Goal: Browse casually: Explore the website without a specific task or goal

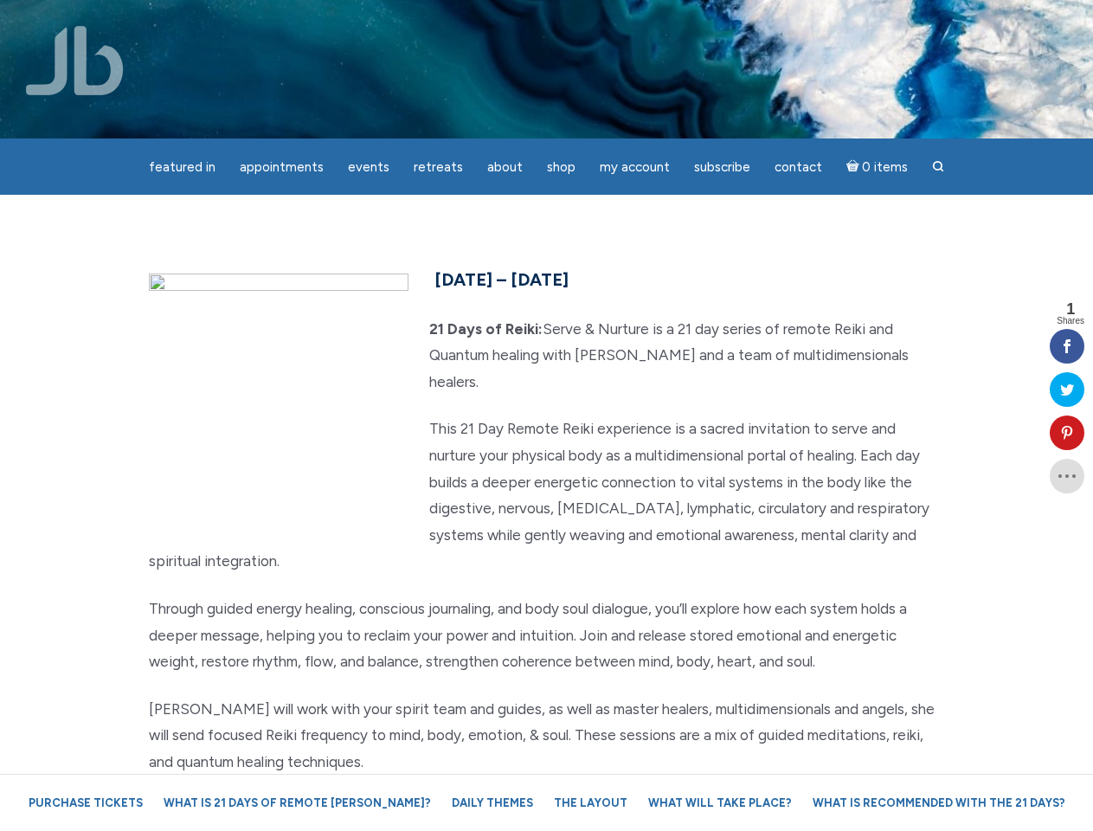
click at [546, 416] on p "This 21 Day Remote Reiki experience is a sacred invitation to serve and nurture…" at bounding box center [547, 495] width 796 height 159
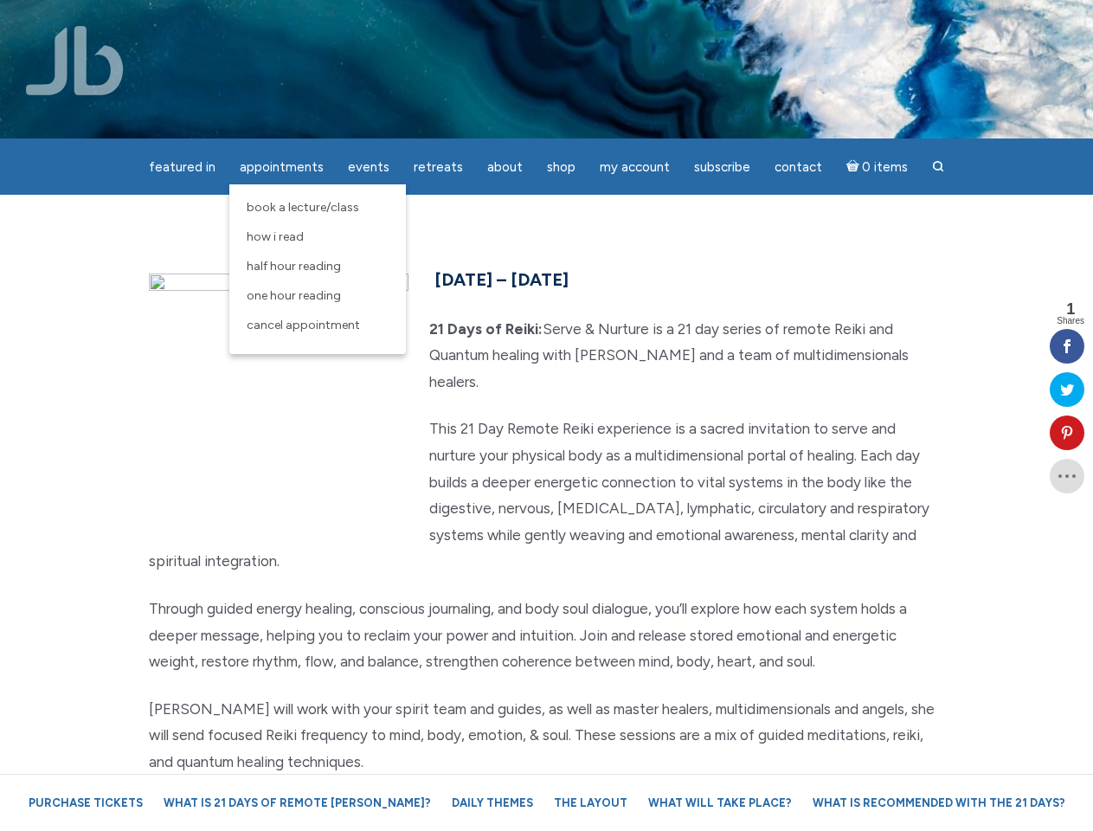
click at [281, 167] on span "Appointments" at bounding box center [282, 167] width 84 height 16
click at [369, 167] on span "Events" at bounding box center [369, 167] width 42 height 16
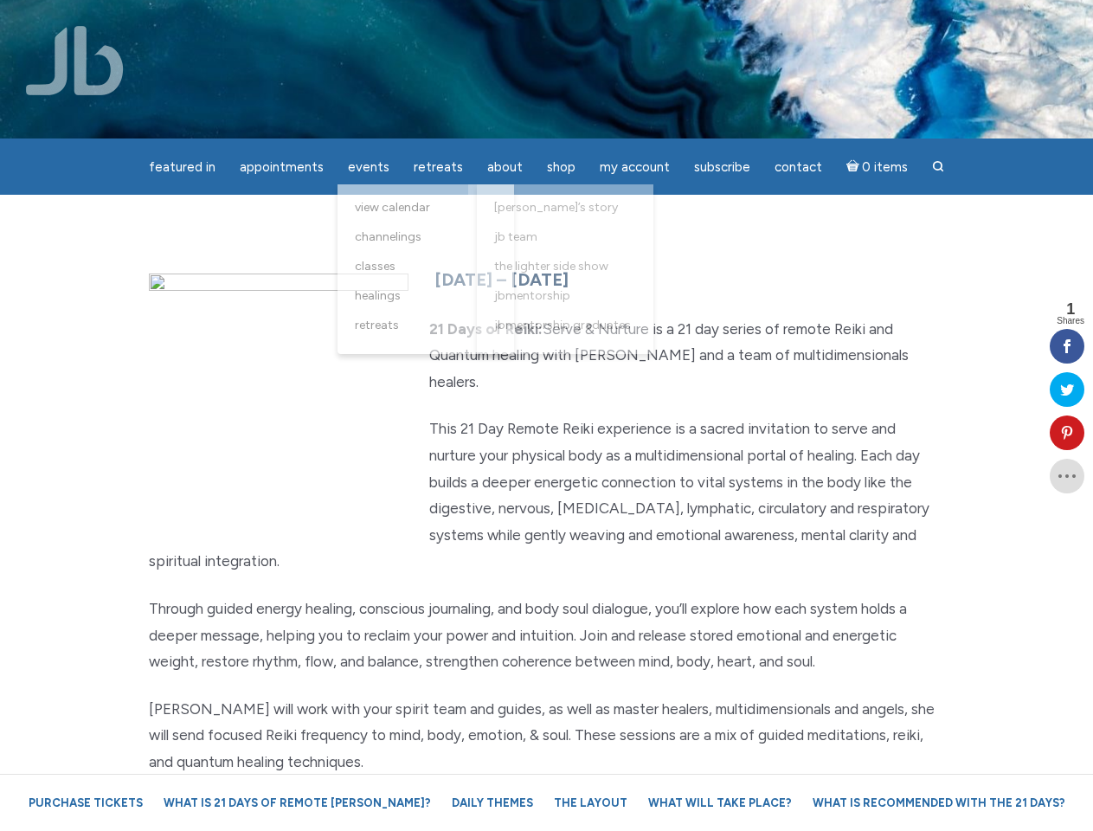
click at [505, 167] on span "About" at bounding box center [504, 167] width 35 height 16
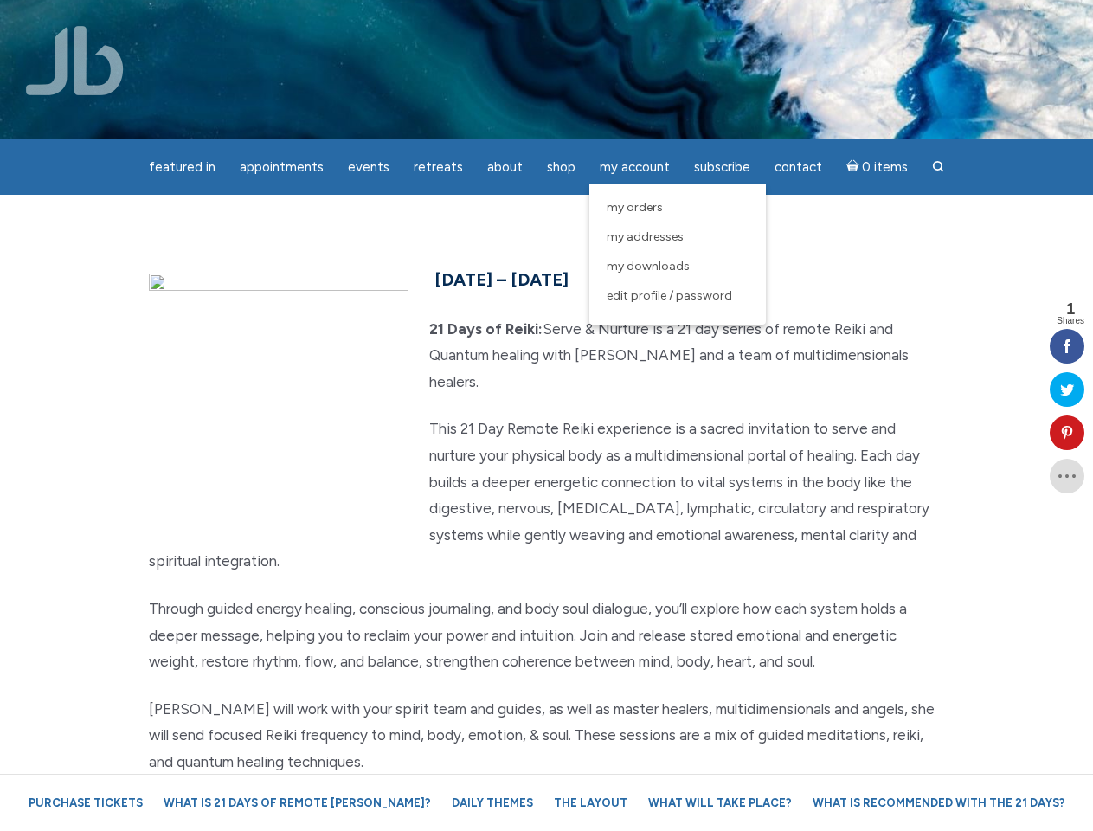
click at [635, 167] on span "My Account" at bounding box center [635, 167] width 70 height 16
click at [1067, 433] on icon at bounding box center [1067, 433] width 35 height 14
